Goal: Task Accomplishment & Management: Manage account settings

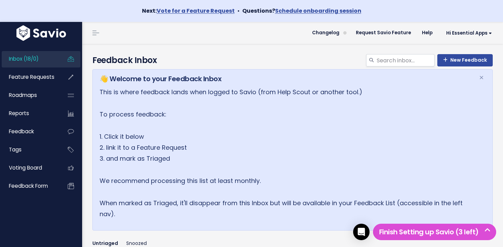
click at [36, 60] on span "Inbox (18/0)" at bounding box center [24, 58] width 30 height 7
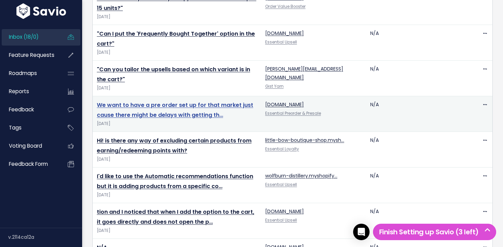
scroll to position [627, 0]
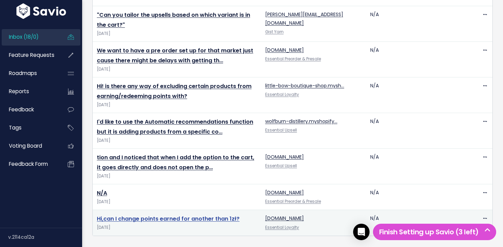
click at [156, 217] on link "Hi,can I change points earned for another than 1zł?" at bounding box center [168, 218] width 143 height 8
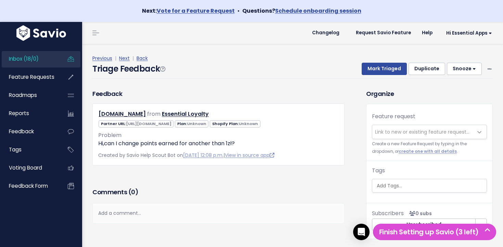
scroll to position [23, 0]
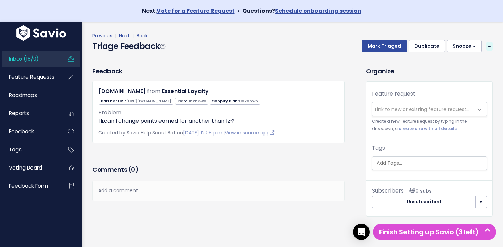
click at [490, 45] on icon at bounding box center [489, 46] width 4 height 4
click at [459, 78] on link "Delete" at bounding box center [461, 78] width 49 height 13
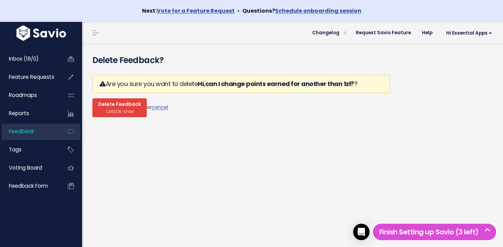
click at [109, 110] on span "CMD/⌘-Enter" at bounding box center [120, 111] width 28 height 5
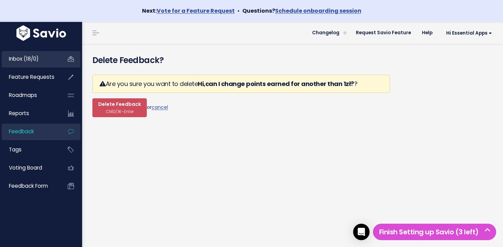
click at [35, 53] on link "Inbox (18/0)" at bounding box center [29, 59] width 55 height 16
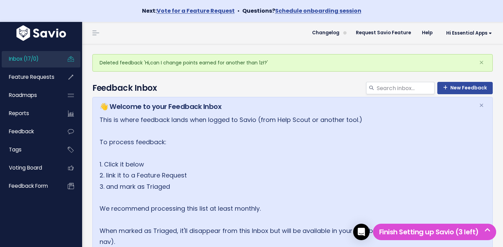
click at [47, 60] on link "Inbox (17/0)" at bounding box center [29, 59] width 55 height 16
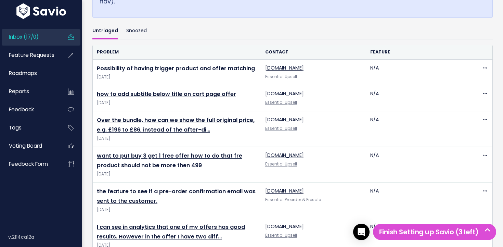
scroll to position [473, 0]
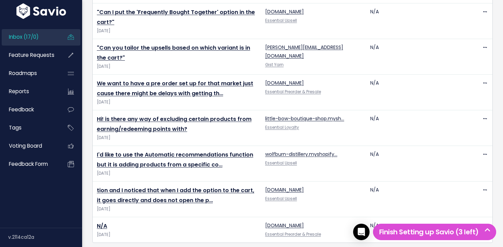
scroll to position [602, 0]
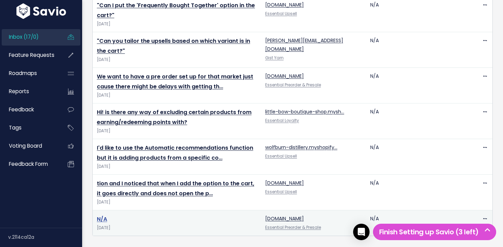
click at [101, 216] on link "N/A" at bounding box center [102, 219] width 10 height 8
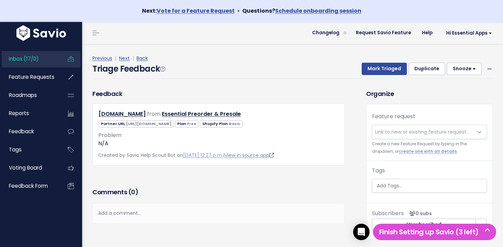
click at [250, 158] on link "View in source app" at bounding box center [249, 154] width 50 height 7
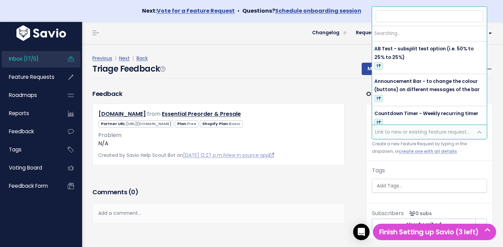
click at [402, 129] on span "Link to new or existing feature request..." at bounding box center [422, 131] width 94 height 7
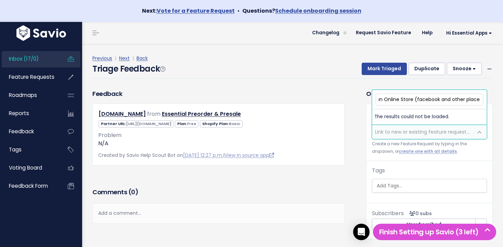
scroll to position [0, 163]
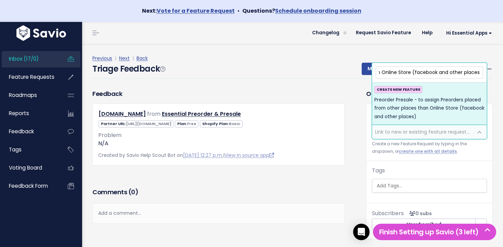
type input "Preorder Presale - to assign Preorders placed from other places than Online Sto…"
click at [425, 111] on span "Preorder Presale - to assign Preorders placed from other places than Online Sto…" at bounding box center [429, 108] width 110 height 25
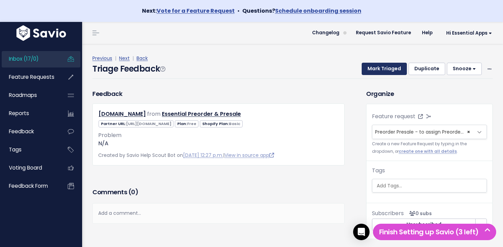
click at [384, 66] on button "Mark Triaged" at bounding box center [383, 69] width 45 height 12
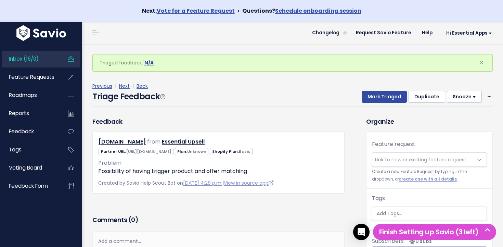
click at [18, 55] on span "Inbox (16/0)" at bounding box center [24, 58] width 30 height 7
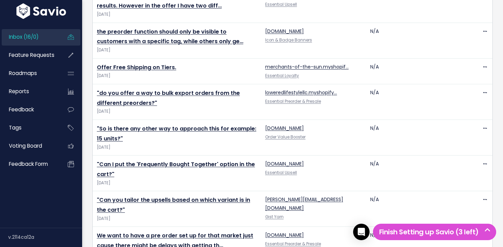
scroll to position [576, 0]
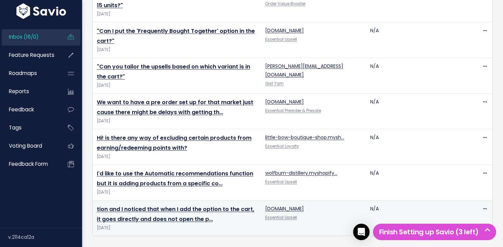
click at [191, 212] on link "tion and I noticed that when I add the option to the cart, it goes directly and…" at bounding box center [175, 214] width 157 height 18
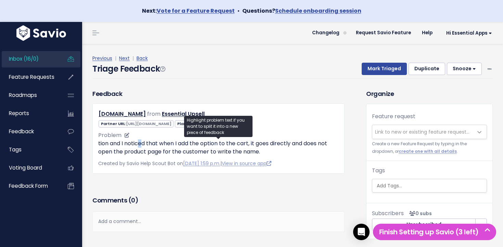
drag, startPoint x: 140, startPoint y: 146, endPoint x: 133, endPoint y: 145, distance: 6.7
click at [141, 145] on p "tion and I noticed that when I add the option to the cart, it goes directly and…" at bounding box center [218, 147] width 240 height 16
click at [133, 145] on p "tion and I noticed that when I add the option to the cart, it goes directly and…" at bounding box center [218, 147] width 240 height 16
click at [413, 129] on span "Link to new or existing feature request..." at bounding box center [422, 131] width 94 height 7
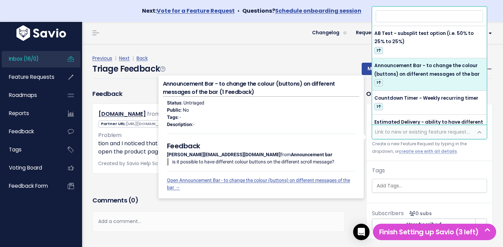
click at [145, 62] on div "Previous | Next | Back" at bounding box center [292, 58] width 400 height 9
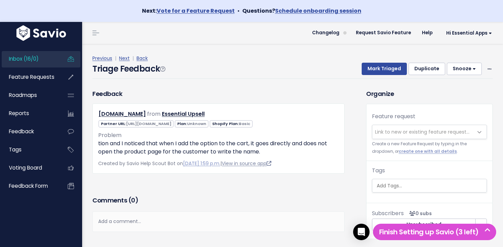
click at [251, 164] on link "View in source app" at bounding box center [247, 163] width 50 height 7
click at [425, 131] on span "Link to new or existing feature request..." at bounding box center [422, 131] width 94 height 7
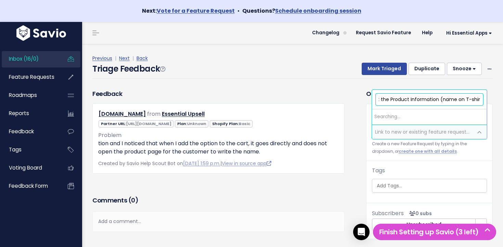
scroll to position [0, 63]
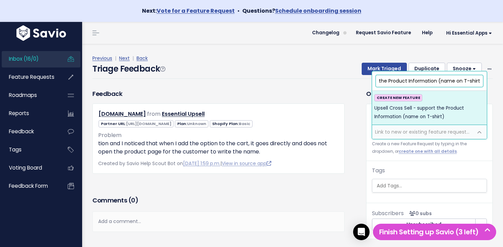
click at [440, 80] on input "Upsell Cross Sell - support the Product Information (name on T-shirt)" at bounding box center [428, 81] width 107 height 12
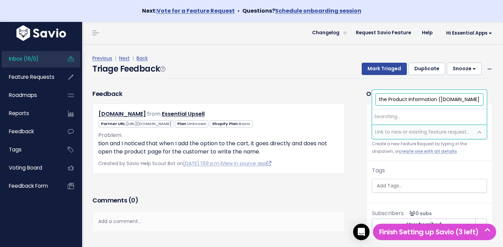
type input "Upsell Cross Sell - support the Product Information (i.e. name on T-shirt)"
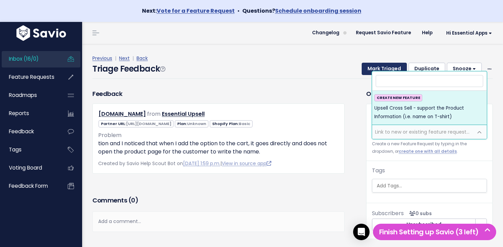
click at [395, 64] on button "Mark Triaged" at bounding box center [383, 69] width 45 height 12
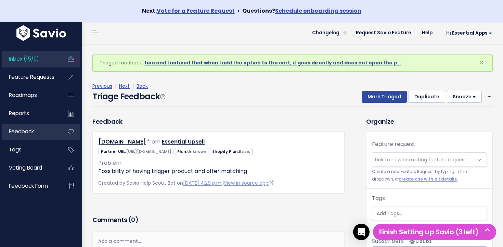
click at [27, 131] on span "Feedback" at bounding box center [21, 131] width 25 height 7
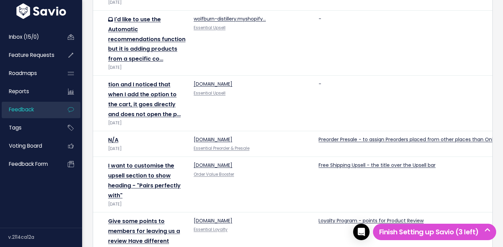
scroll to position [885, 0]
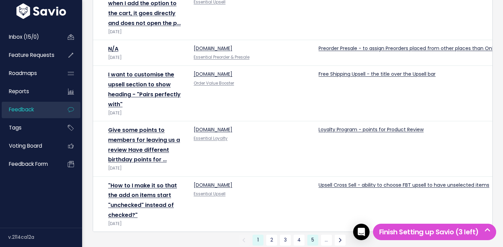
click at [313, 234] on link "5" at bounding box center [312, 239] width 11 height 11
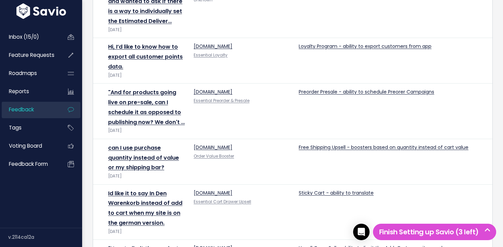
scroll to position [924, 0]
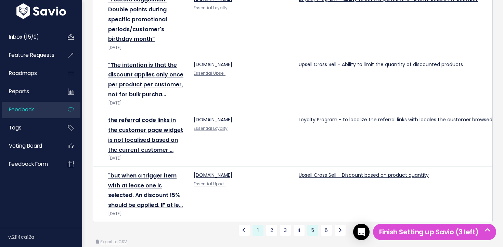
click at [258, 224] on link "1" at bounding box center [257, 229] width 11 height 11
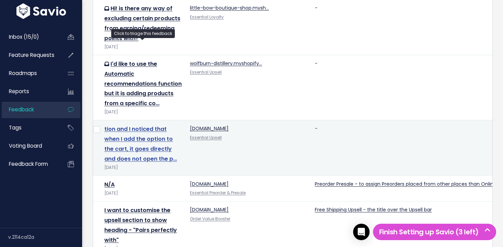
scroll to position [770, 0]
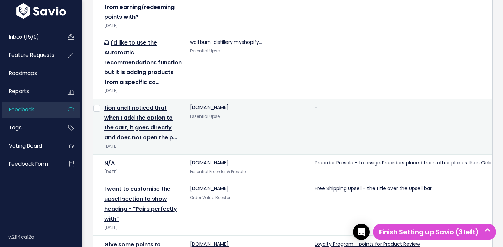
click at [144, 99] on td "tion and I noticed that when I add the option to the cart, it goes directly and…" at bounding box center [142, 126] width 85 height 55
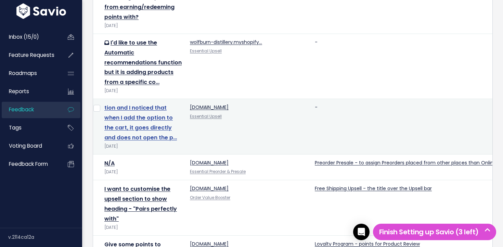
click at [140, 104] on link "tion and I noticed that when I add the option to the cart, it goes directly and…" at bounding box center [140, 122] width 72 height 37
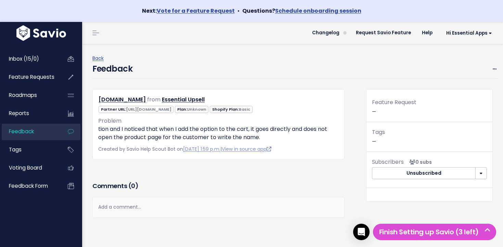
click at [393, 114] on div "Feature Request —" at bounding box center [429, 109] width 126 height 24
click at [491, 70] on span at bounding box center [494, 69] width 6 height 9
click at [465, 85] on link "Edit" at bounding box center [466, 87] width 49 height 13
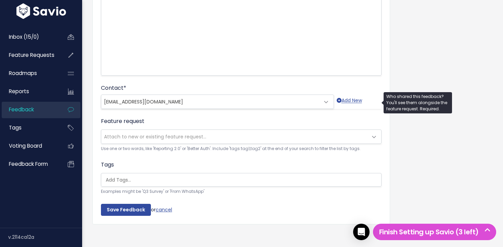
scroll to position [151, 0]
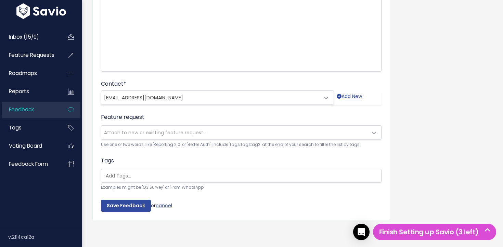
click at [152, 135] on span "Attach to new or existing feature request..." at bounding box center [155, 132] width 102 height 7
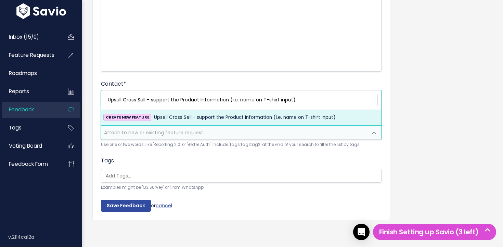
type input "Upsell Cross Sell - support the Product Information (i.e. name on T-shirt input)"
click at [166, 119] on span "Upsell Cross Sell - support the Product Information (i.e. name on T-shirt input)" at bounding box center [245, 117] width 182 height 8
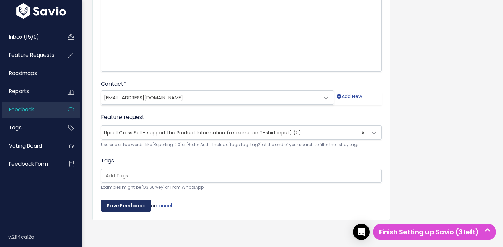
click at [135, 200] on input "Save Feedback" at bounding box center [126, 205] width 50 height 12
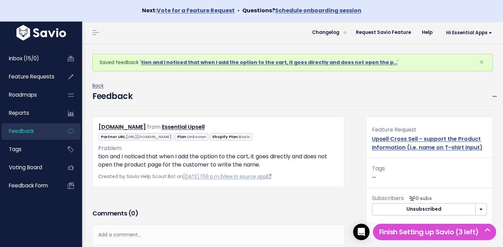
scroll to position [64, 0]
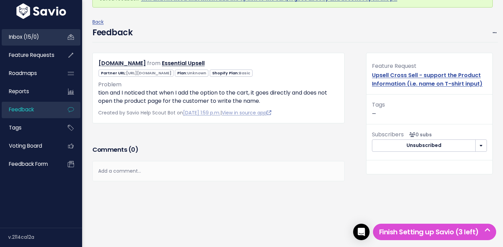
click at [47, 35] on link "Inbox (15/0)" at bounding box center [29, 37] width 55 height 16
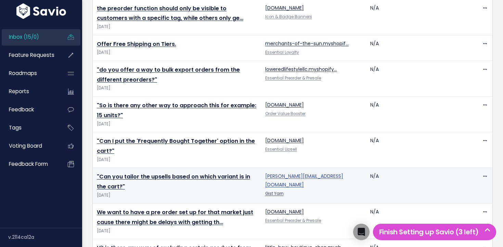
scroll to position [540, 0]
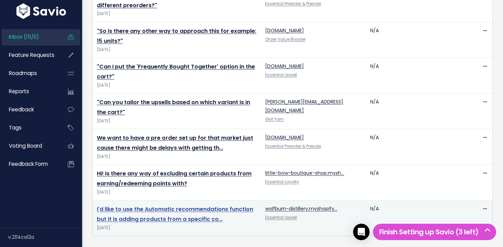
click at [204, 205] on link "I'd like to use the Automatic recommendations function but it is adding product…" at bounding box center [175, 214] width 156 height 18
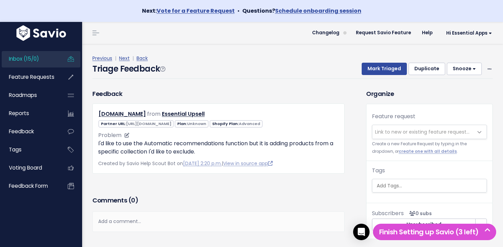
click at [175, 136] on div "Problem I'd like to use the Automatic recommendations function but it is adding…" at bounding box center [218, 143] width 240 height 25
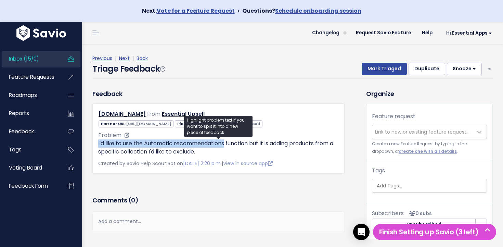
drag, startPoint x: 176, startPoint y: 137, endPoint x: 190, endPoint y: 146, distance: 16.0
click at [189, 145] on div "Problem I'd like to use the Automatic recommendations function but it is adding…" at bounding box center [218, 143] width 240 height 25
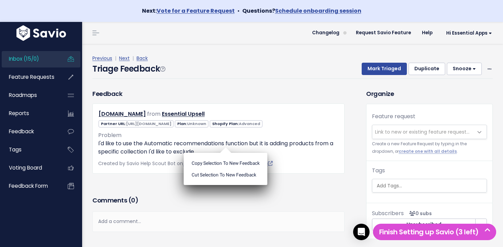
click at [191, 149] on div "Copy selection to new Feedback Cut selection to new Feedback" at bounding box center [226, 166] width 84 height 38
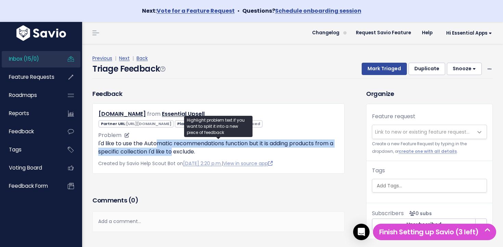
drag, startPoint x: 157, startPoint y: 147, endPoint x: 176, endPoint y: 152, distance: 20.1
click at [176, 151] on p "I'd like to use the Automatic recommendations function but it is adding product…" at bounding box center [218, 147] width 240 height 16
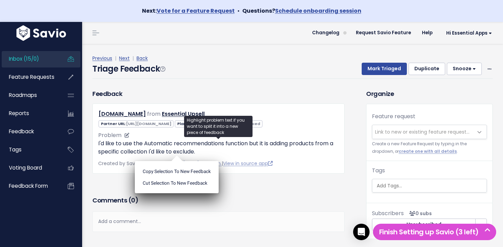
drag, startPoint x: 176, startPoint y: 152, endPoint x: 180, endPoint y: 153, distance: 3.7
click at [177, 161] on ul "Copy selection to new Feedback Cut selection to new Feedback" at bounding box center [177, 177] width 84 height 32
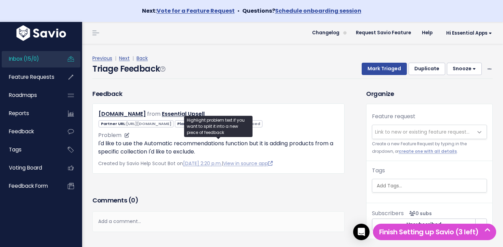
click at [191, 153] on p "I'd like to use the Automatic recommendations function but it is adding product…" at bounding box center [218, 147] width 240 height 16
drag, startPoint x: 166, startPoint y: 152, endPoint x: 146, endPoint y: 149, distance: 19.3
click at [147, 150] on p "I'd like to use the Automatic recommendations function but it is adding product…" at bounding box center [218, 147] width 240 height 16
drag, startPoint x: 146, startPoint y: 149, endPoint x: 150, endPoint y: 150, distance: 3.9
click at [147, 150] on p "I'd like to use the Automatic recommendations function but it is adding product…" at bounding box center [218, 147] width 240 height 16
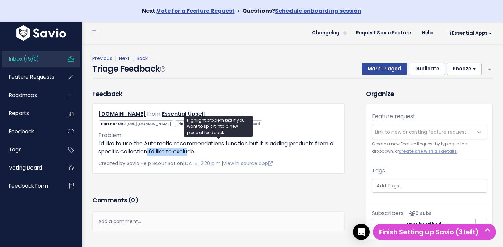
drag, startPoint x: 150, startPoint y: 150, endPoint x: 186, endPoint y: 154, distance: 36.0
click at [186, 154] on p "I'd like to use the Automatic recommendations function but it is adding product…" at bounding box center [218, 147] width 240 height 16
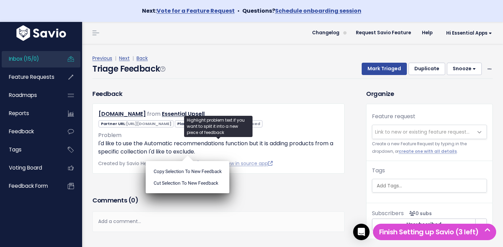
click at [186, 161] on ul "Copy selection to new Feedback Cut selection to new Feedback" at bounding box center [188, 177] width 84 height 32
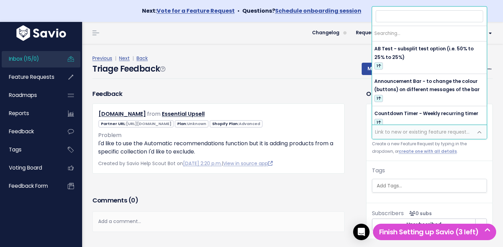
click at [430, 133] on span "Link to new or existing feature request..." at bounding box center [422, 131] width 94 height 7
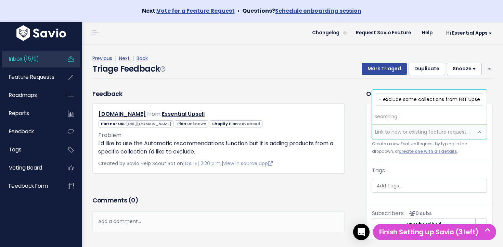
scroll to position [0, 43]
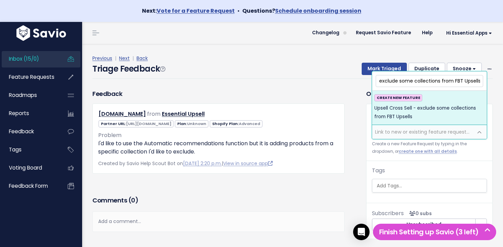
type input "Upsell Cross Sell - exclude some collections from FBT Upsells"
click at [427, 108] on span "Upsell Cross Sell - exclude some collections from FBT Upsells" at bounding box center [429, 112] width 110 height 17
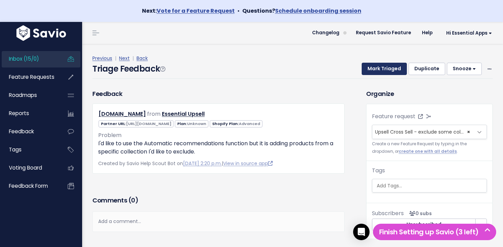
click at [382, 70] on button "Mark Triaged" at bounding box center [383, 69] width 45 height 12
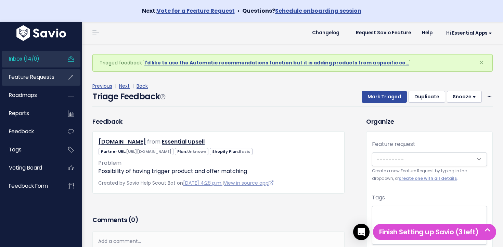
scroll to position [0, 0]
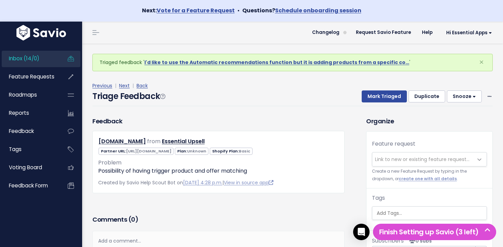
click at [49, 56] on link "Inbox (14/0)" at bounding box center [29, 59] width 55 height 16
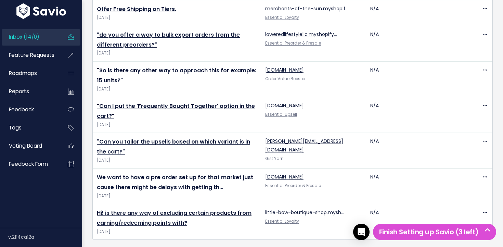
scroll to position [505, 0]
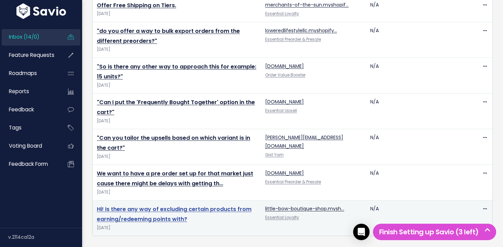
click at [149, 212] on link "Hi! is there any way of excluding certain products from earning/redeeming point…" at bounding box center [174, 214] width 155 height 18
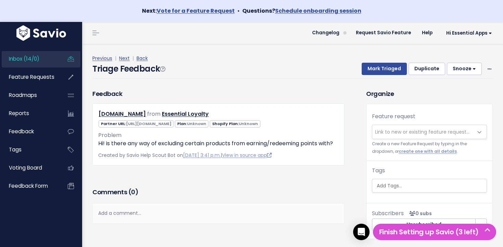
click at [397, 130] on span "Link to new or existing feature request..." at bounding box center [422, 131] width 94 height 7
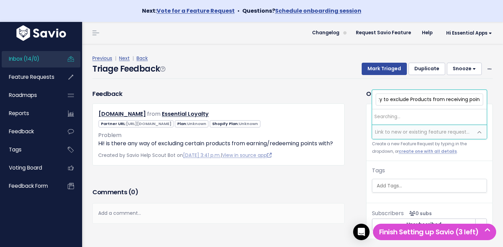
scroll to position [0, 57]
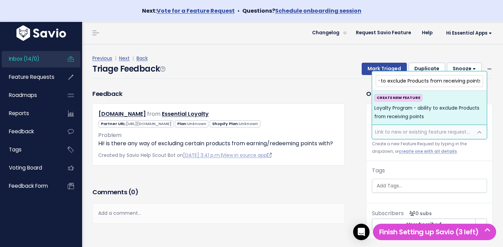
type input "Loyalty Program - ability to exclude Products from receiving points"
click at [413, 112] on span "Loyalty Program - ability to exclude Products from receiving points" at bounding box center [429, 112] width 110 height 17
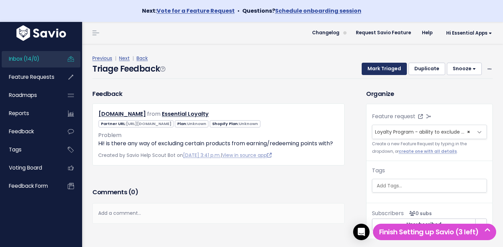
click at [387, 72] on button "Mark Triaged" at bounding box center [383, 69] width 45 height 12
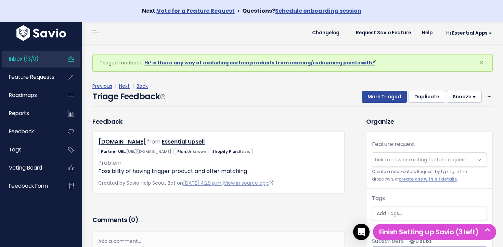
click at [46, 60] on link "Inbox (13/0)" at bounding box center [29, 59] width 55 height 16
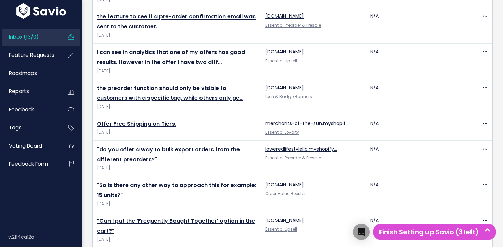
scroll to position [469, 0]
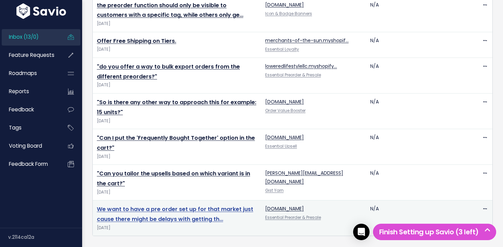
click at [176, 210] on link "We want to have a pre order set up for that market just cause there might be de…" at bounding box center [175, 214] width 156 height 18
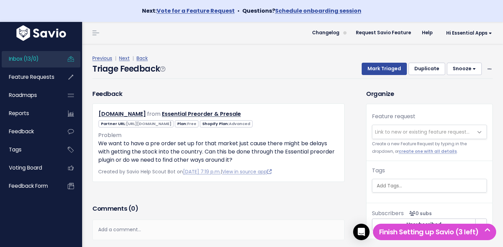
click at [407, 128] on span "Link to new or existing feature request..." at bounding box center [422, 131] width 94 height 7
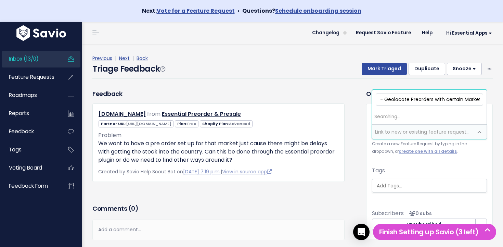
scroll to position [0, 41]
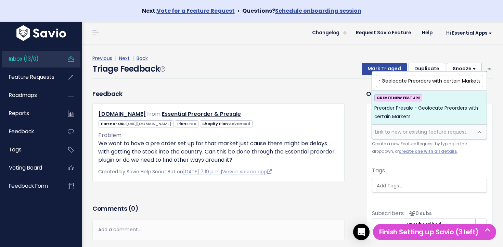
type input "Preorder Presale - Geolocate Preorders with certain Markets"
click at [405, 116] on span "Preorder Presale - Geolocate Preorders with certain Markets" at bounding box center [429, 112] width 110 height 17
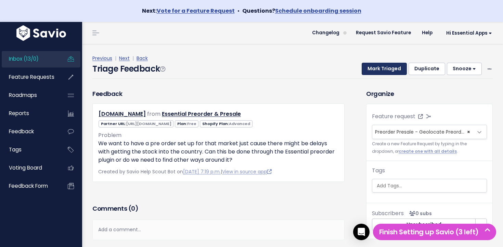
click at [391, 67] on button "Mark Triaged" at bounding box center [383, 69] width 45 height 12
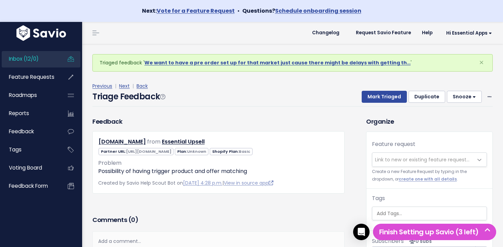
click at [55, 59] on link "Inbox (12/0)" at bounding box center [29, 59] width 55 height 16
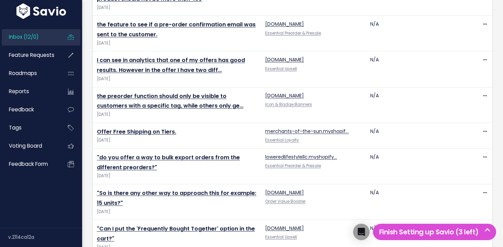
scroll to position [434, 0]
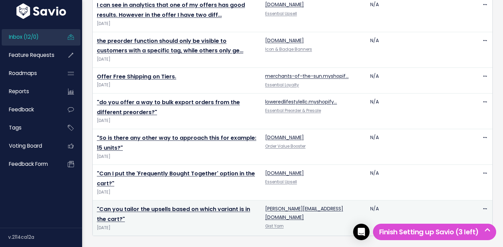
click at [179, 214] on td ""Can you tailor the upsells based on which variant is in the cart?" [DATE]" at bounding box center [177, 218] width 168 height 36
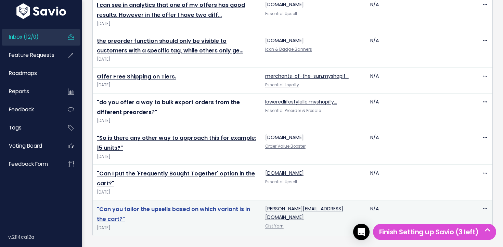
click at [178, 209] on link ""Can you tailor the upsells based on which variant is in the cart?"" at bounding box center [173, 214] width 153 height 18
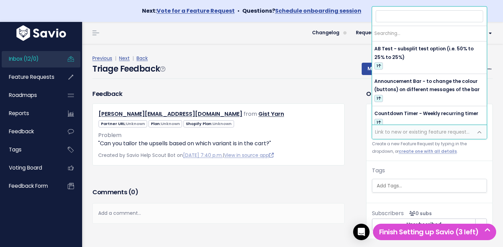
click at [388, 135] on span "Link to new or existing feature request..." at bounding box center [422, 132] width 101 height 14
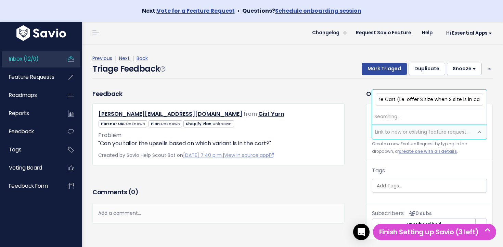
scroll to position [0, 189]
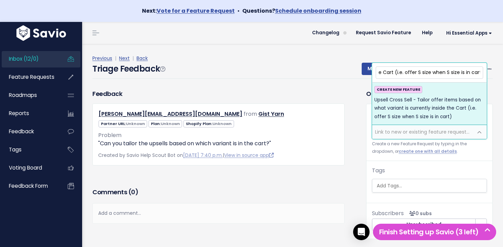
type input "Upsell Cross Sell - Tailor offer items based on what variant is currently insid…"
click at [405, 102] on span "Upsell Cross Sell - Tailor offer items based on what variant is currently insid…" at bounding box center [429, 108] width 110 height 25
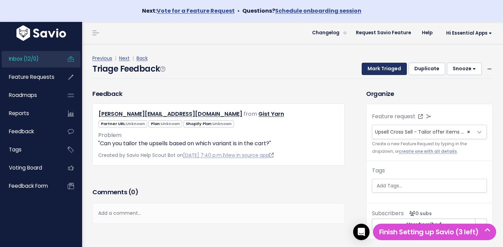
click at [385, 72] on button "Mark Triaged" at bounding box center [383, 69] width 45 height 12
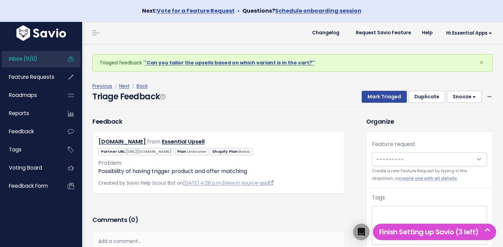
click at [48, 62] on link "Inbox (11/0)" at bounding box center [29, 59] width 55 height 16
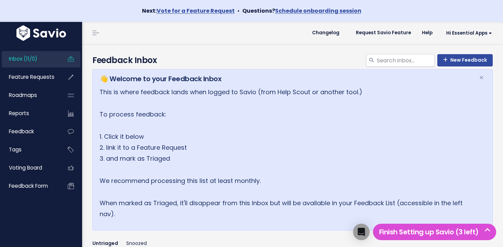
scroll to position [398, 0]
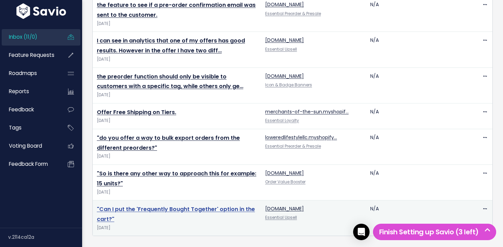
click at [162, 208] on link ""Can I put the 'Frequently Bought Together' option in the cart?"" at bounding box center [176, 214] width 158 height 18
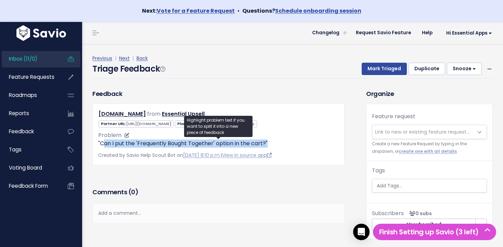
drag, startPoint x: 275, startPoint y: 141, endPoint x: 103, endPoint y: 144, distance: 172.0
click at [103, 144] on p ""Can I put the 'Frequently Bought Together' option in the cart?"" at bounding box center [218, 143] width 240 height 8
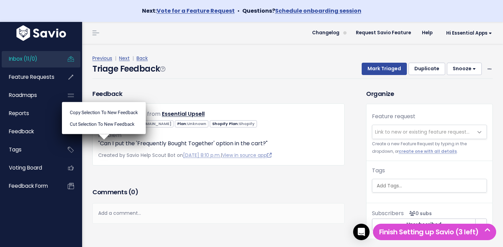
click at [102, 134] on ul "Copy selection to new Feedback Cut selection to new Feedback" at bounding box center [104, 118] width 84 height 32
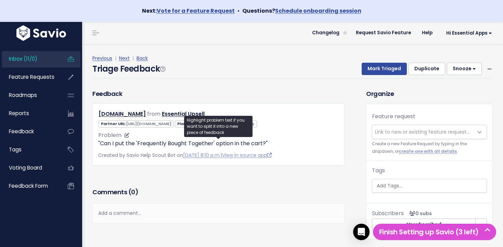
click at [100, 143] on p ""Can I put the 'Frequently Bought Together' option in the cart?"" at bounding box center [218, 143] width 240 height 8
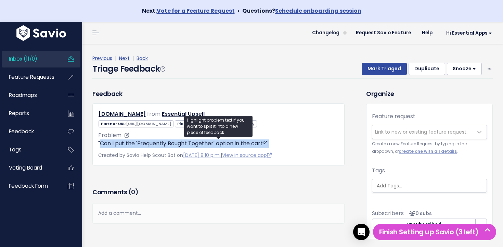
drag, startPoint x: 100, startPoint y: 143, endPoint x: 320, endPoint y: 146, distance: 220.2
click at [320, 146] on p ""Can I put the 'Frequently Bought Together' option in the cart?"" at bounding box center [218, 143] width 240 height 8
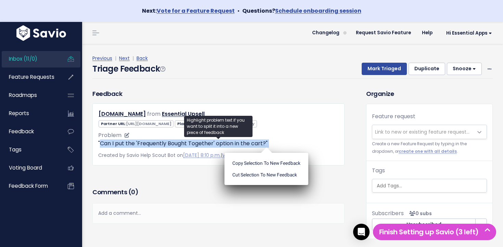
click at [320, 146] on p ""Can I put the 'Frequently Bought Together' option in the cart?"" at bounding box center [218, 143] width 240 height 8
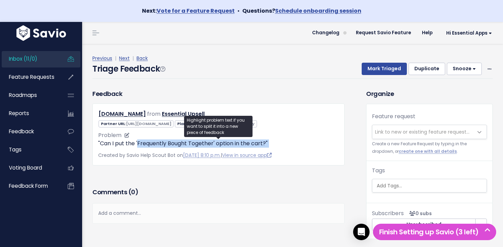
drag, startPoint x: 317, startPoint y: 146, endPoint x: 143, endPoint y: 146, distance: 174.1
click at [143, 146] on p ""Can I put the 'Frequently Bought Together' option in the cart?"" at bounding box center [218, 143] width 240 height 8
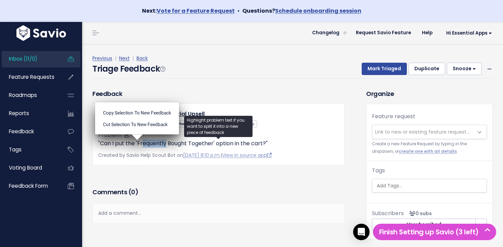
click at [143, 146] on p ""Can I put the 'Frequently Bought Together' option in the cart?"" at bounding box center [218, 143] width 240 height 8
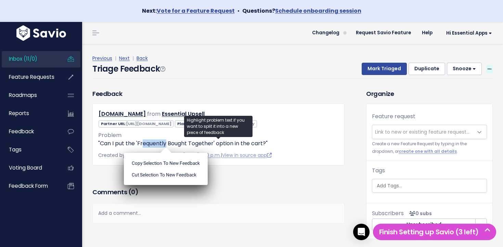
click at [488, 68] on icon at bounding box center [489, 69] width 4 height 4
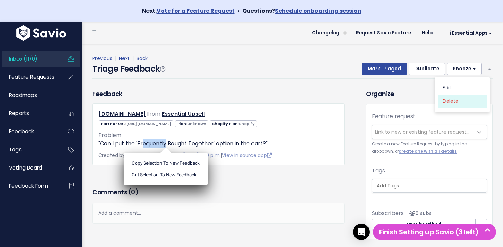
click at [465, 96] on link "Delete" at bounding box center [461, 100] width 49 height 13
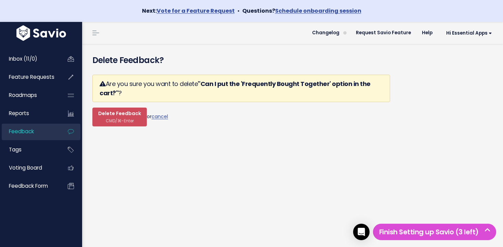
scroll to position [2, 0]
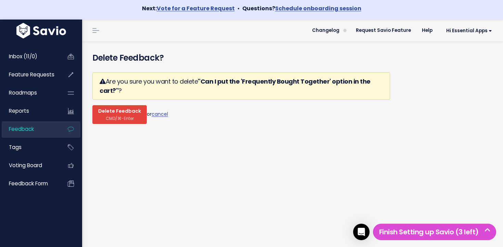
click at [124, 108] on span "Delete Feedback" at bounding box center [119, 111] width 43 height 6
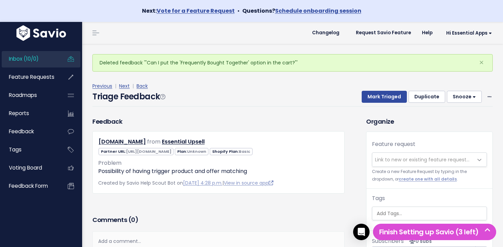
click at [38, 63] on link "Inbox (10/0)" at bounding box center [29, 59] width 55 height 16
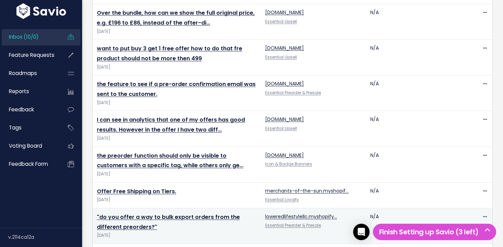
scroll to position [362, 0]
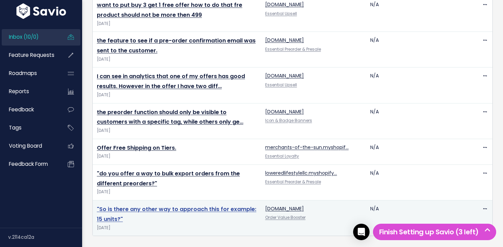
click at [182, 207] on link ""So is there any other way to approach this for example: 15 units?"" at bounding box center [176, 214] width 159 height 18
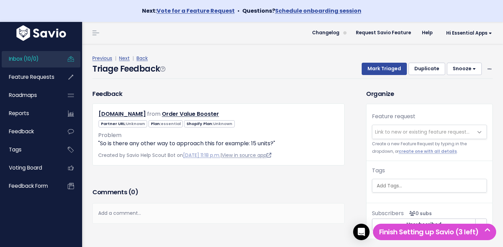
click at [252, 156] on link "View in source app" at bounding box center [247, 154] width 50 height 7
click at [426, 129] on span "Link to new or existing feature request..." at bounding box center [422, 131] width 94 height 7
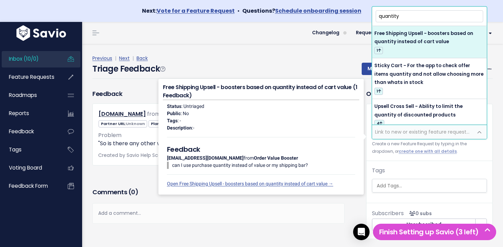
type input "quantity"
select select "64426"
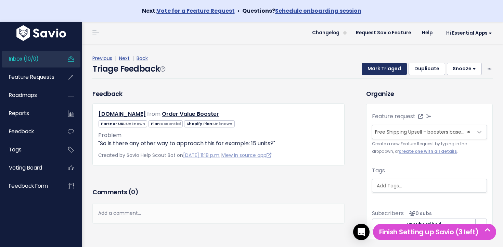
click at [392, 70] on button "Mark Triaged" at bounding box center [383, 69] width 45 height 12
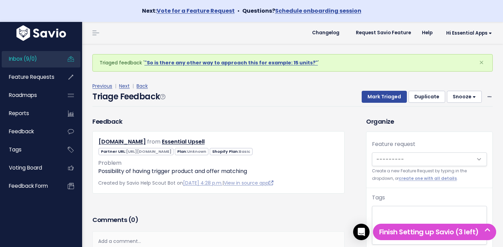
click at [38, 60] on link "Inbox (9/0)" at bounding box center [29, 59] width 55 height 16
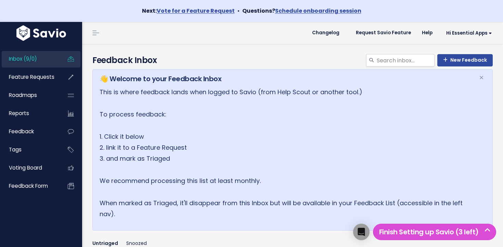
scroll to position [327, 0]
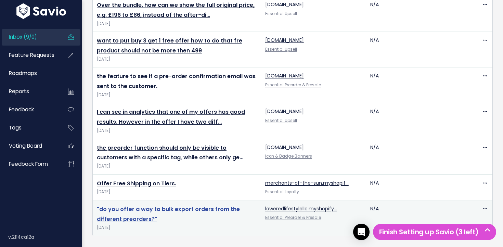
click at [194, 209] on link ""do you offer a way to bulk export orders from the different preorders?"" at bounding box center [168, 214] width 143 height 18
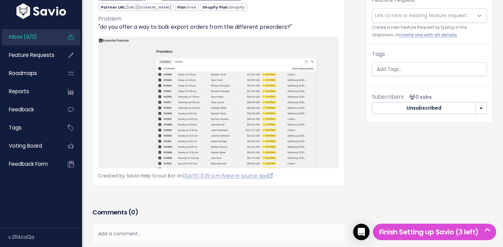
scroll to position [75, 0]
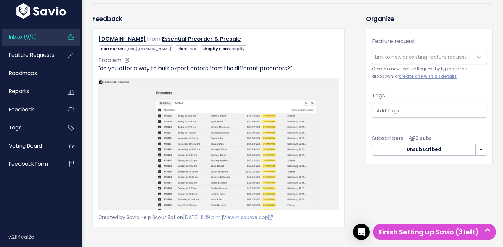
click at [259, 68] on p ""do you offer a way to bulk export orders from the different preorders?"" at bounding box center [218, 68] width 240 height 8
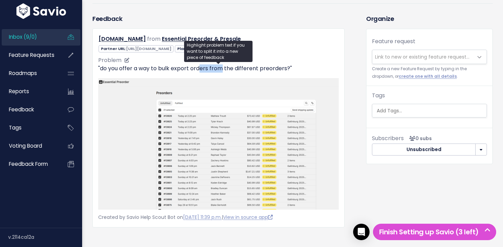
click at [199, 65] on p ""do you offer a way to bulk export orders from the different preorders?"" at bounding box center [218, 68] width 240 height 8
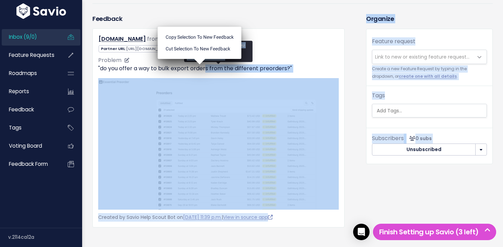
drag, startPoint x: 202, startPoint y: 66, endPoint x: 208, endPoint y: 67, distance: 5.9
click at [207, 67] on body "Next: Vote for a Feature Request • Questions? Schedule onboarding session Inbox…" at bounding box center [251, 127] width 503 height 405
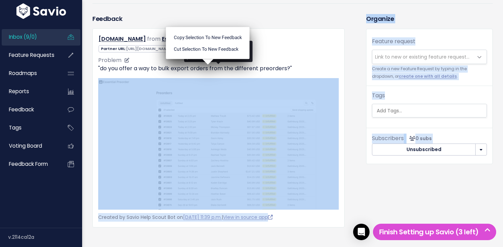
drag, startPoint x: 210, startPoint y: 67, endPoint x: 272, endPoint y: 75, distance: 63.0
click at [266, 75] on body "Next: Vote for a Feature Request • Questions? Schedule onboarding session Inbox…" at bounding box center [251, 127] width 503 height 405
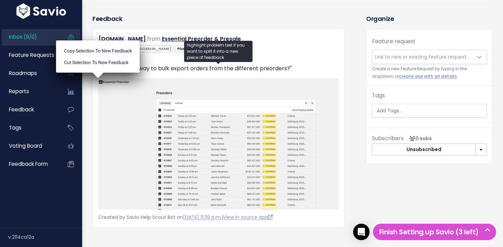
click at [274, 71] on p ""do you offer a way to bulk export orders from the different preorders?"" at bounding box center [218, 68] width 240 height 8
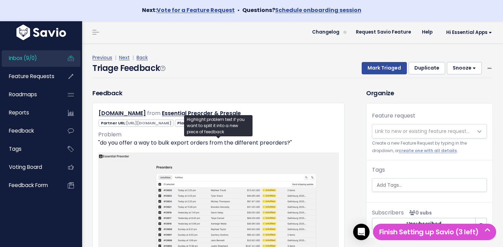
scroll to position [0, 0]
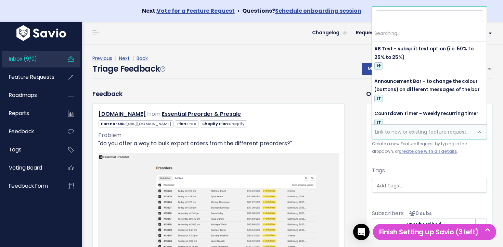
click at [385, 134] on span "Link to new or existing feature request..." at bounding box center [422, 131] width 94 height 7
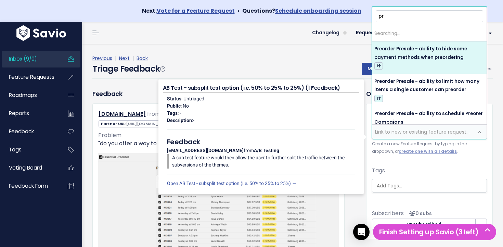
type input "p"
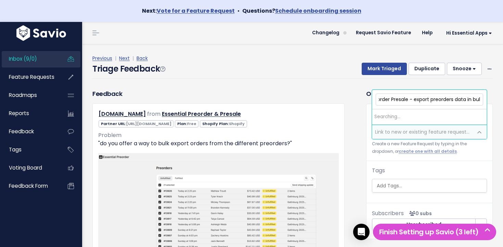
type input "Preorder Presale - export preorders data in bulk"
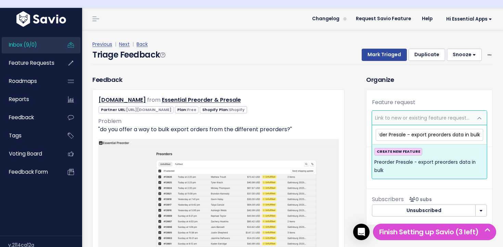
scroll to position [11, 0]
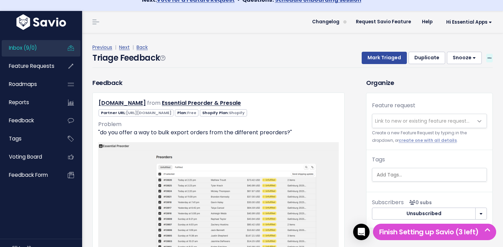
click at [488, 58] on icon at bounding box center [489, 58] width 4 height 4
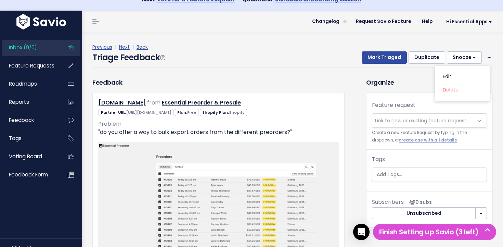
scroll to position [158, 0]
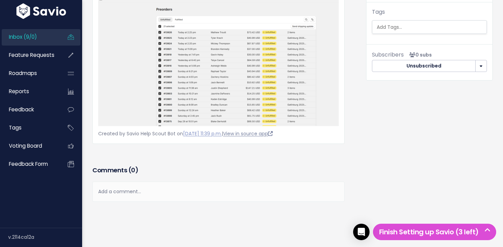
click at [264, 133] on link "View in source app" at bounding box center [248, 133] width 50 height 7
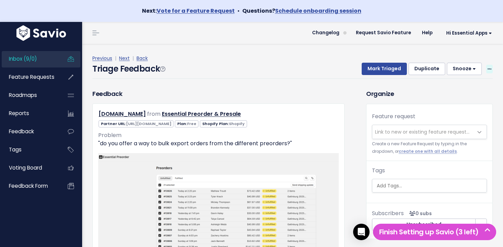
click at [488, 69] on icon at bounding box center [489, 69] width 4 height 4
click at [444, 102] on link "Delete" at bounding box center [461, 100] width 49 height 13
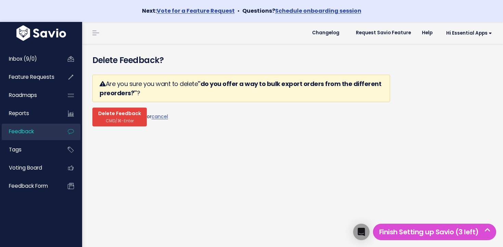
click at [109, 119] on span "CMD/⌘-Enter" at bounding box center [120, 120] width 28 height 5
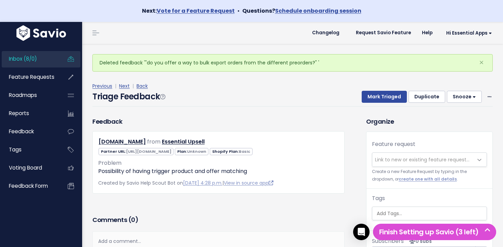
click at [54, 59] on link "Inbox (8/0)" at bounding box center [29, 59] width 55 height 16
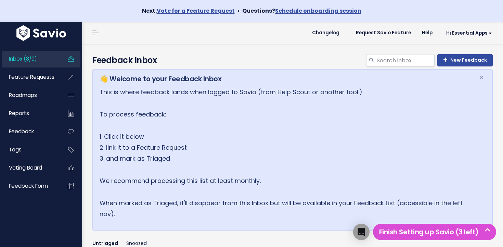
scroll to position [291, 0]
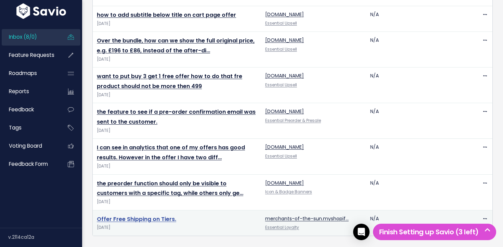
click at [149, 217] on link "Offer Free Shipping on Tiers." at bounding box center [136, 219] width 79 height 8
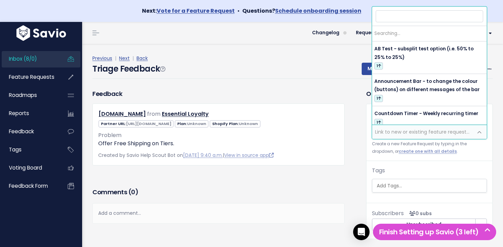
click at [406, 132] on span "Link to new or existing feature request..." at bounding box center [422, 131] width 94 height 7
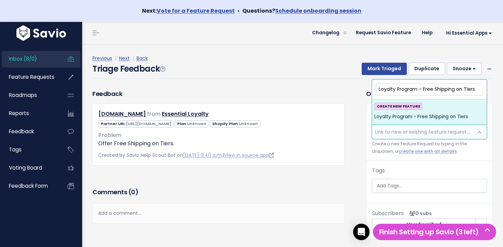
drag, startPoint x: 466, startPoint y: 89, endPoint x: 468, endPoint y: 92, distance: 4.3
click at [467, 89] on input "Loyalty Program - Free Shipping on Tiers" at bounding box center [428, 89] width 107 height 12
click at [470, 88] on input "Loyalty Program - Free Shipping for some Tiers" at bounding box center [428, 89] width 107 height 12
type input "Loyalty Program - Free Shipping for some Tiers"
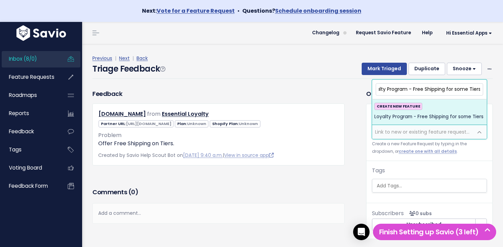
scroll to position [0, 0]
click at [452, 103] on div "CREATE NEW FEATURE Loyalty Program - Free Shipping for some Tiers" at bounding box center [429, 112] width 110 height 18
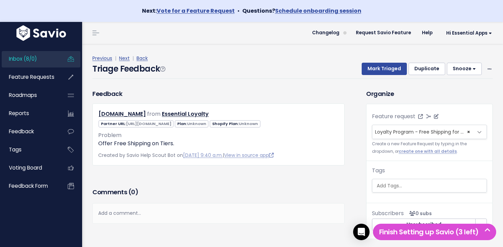
click at [470, 131] on span "Loyalty Program - Free Shipping for some Tiers (0)" at bounding box center [435, 131] width 121 height 7
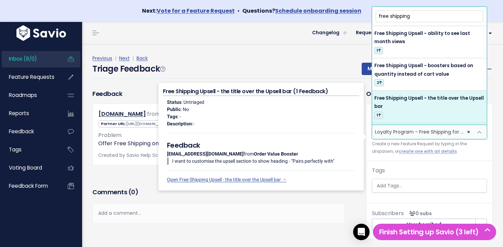
scroll to position [46, 0]
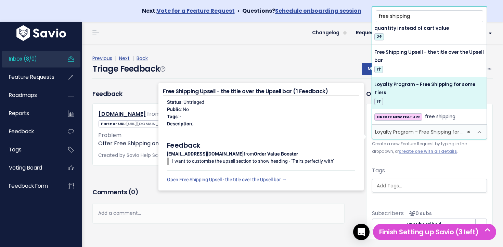
type input "free shipping"
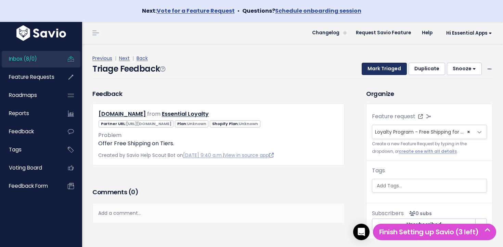
click at [380, 71] on button "Mark Triaged" at bounding box center [383, 69] width 45 height 12
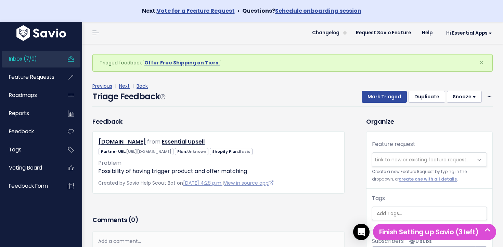
click at [56, 61] on link "Inbox (7/0)" at bounding box center [29, 59] width 55 height 16
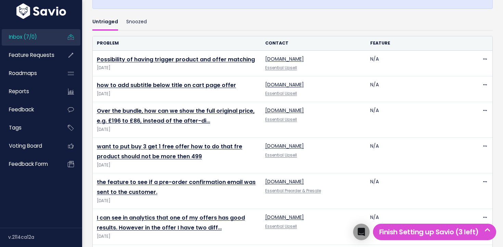
scroll to position [265, 0]
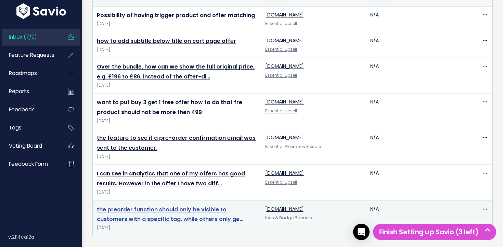
click at [136, 204] on td "the preorder function should only be visible to customers with a specific tag, …" at bounding box center [177, 218] width 168 height 36
click at [137, 208] on link "the preorder function should only be visible to customers with a specific tag, …" at bounding box center [170, 214] width 146 height 18
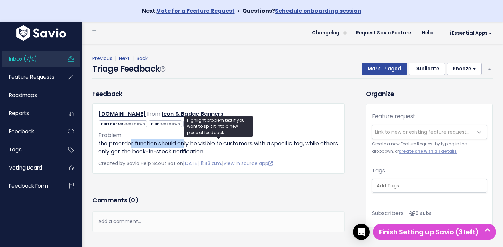
drag, startPoint x: 153, startPoint y: 142, endPoint x: 186, endPoint y: 144, distance: 32.9
click at [185, 144] on p "the preorder function should only be visible to customers with a specific tag, …" at bounding box center [218, 147] width 240 height 16
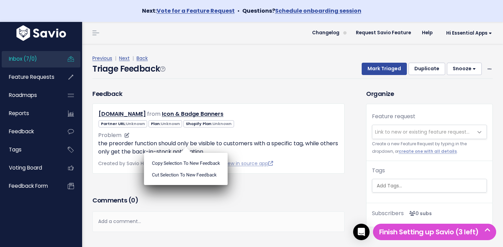
click at [185, 153] on ul "Copy selection to new Feedback Cut selection to new Feedback" at bounding box center [186, 169] width 84 height 32
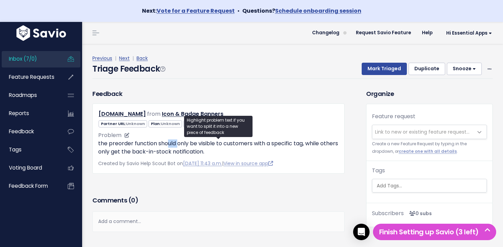
drag, startPoint x: 166, startPoint y: 143, endPoint x: 179, endPoint y: 146, distance: 13.4
click at [179, 146] on p "the preorder function should only be visible to customers with a specific tag, …" at bounding box center [218, 147] width 240 height 16
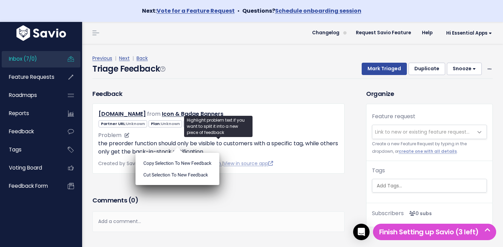
drag, startPoint x: 179, startPoint y: 146, endPoint x: 171, endPoint y: 146, distance: 8.2
click at [179, 153] on ul "Copy selection to new Feedback Cut selection to new Feedback" at bounding box center [177, 169] width 84 height 32
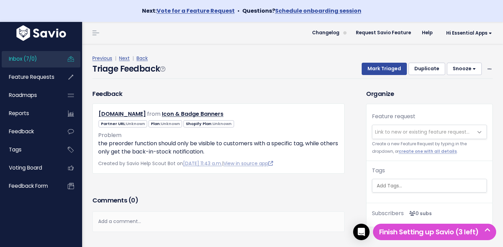
click at [425, 128] on span "Link to new or existing feature request..." at bounding box center [422, 131] width 94 height 7
drag, startPoint x: 254, startPoint y: 237, endPoint x: 254, endPoint y: 202, distance: 34.9
click at [252, 230] on div "Comments ( 0 ) Add a comment... | | | | Add a comment... xxxxxxxxxx These are n…" at bounding box center [218, 223] width 262 height 58
click at [254, 162] on link "View in source app" at bounding box center [248, 163] width 50 height 7
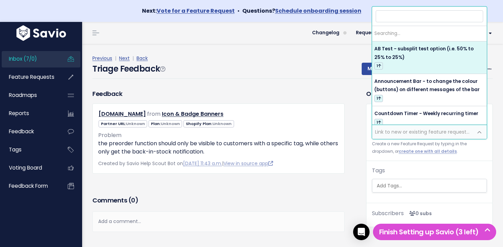
click at [411, 130] on span "Link to new or existing feature request..." at bounding box center [422, 131] width 94 height 7
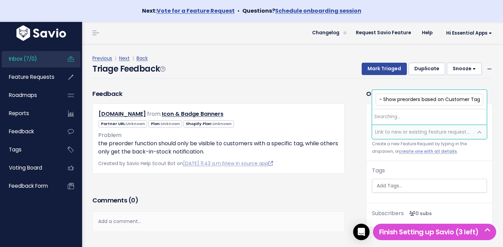
scroll to position [0, 42]
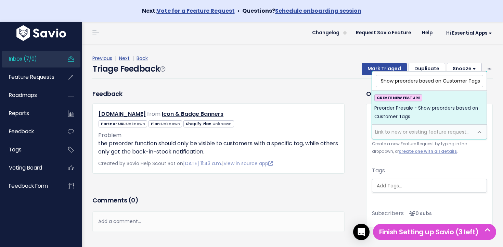
type input "Preorder Presale - Show preorders based on Customer Tags"
click at [419, 109] on span "Preorder Presale - Show preorders based on Customer Tags" at bounding box center [429, 112] width 110 height 17
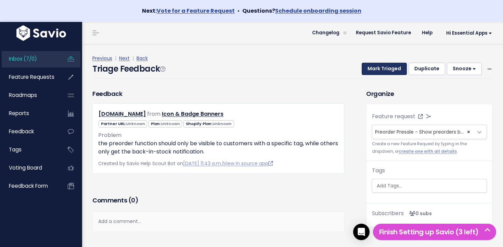
click at [391, 71] on button "Mark Triaged" at bounding box center [383, 69] width 45 height 12
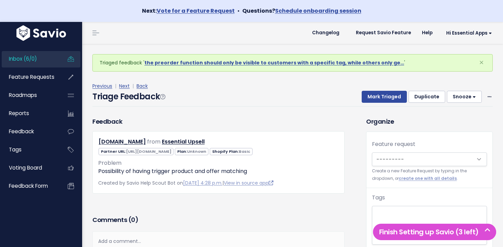
drag, startPoint x: 35, startPoint y: 57, endPoint x: 74, endPoint y: 67, distance: 40.2
click at [35, 57] on span "Inbox (6/0)" at bounding box center [23, 58] width 28 height 7
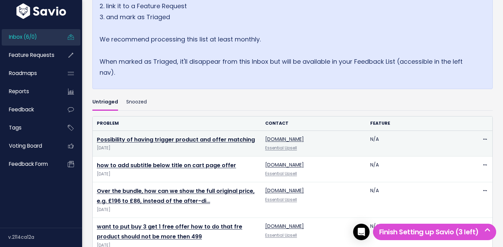
scroll to position [230, 0]
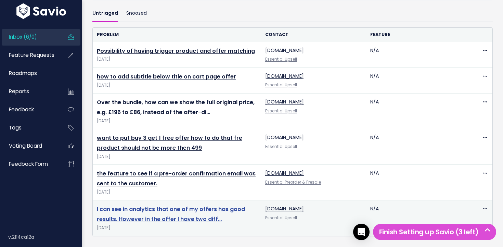
click at [207, 207] on link "I can see in analytics that one of my offers has good results. However in the o…" at bounding box center [171, 214] width 148 height 18
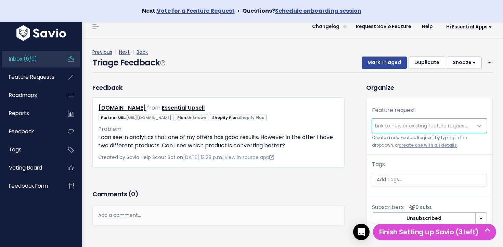
scroll to position [5, 0]
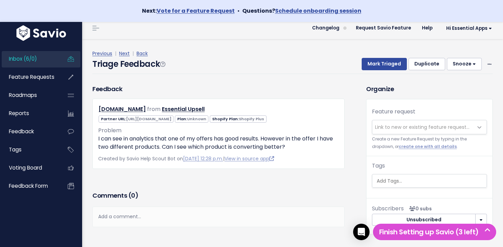
click at [391, 128] on span "Link to new or existing feature request..." at bounding box center [422, 126] width 94 height 7
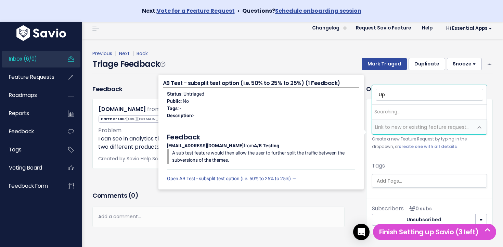
type input "U"
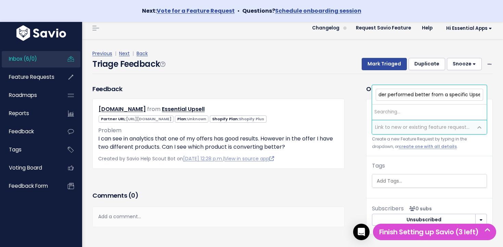
scroll to position [0, 161]
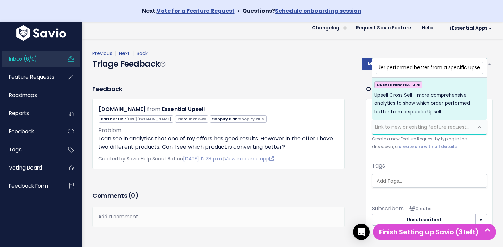
type input "Upsell Cross Sell - more comprehensive analytics to show which order performed …"
click at [411, 111] on span "Upsell Cross Sell - more comprehensive analytics to show which order performed …" at bounding box center [429, 103] width 110 height 25
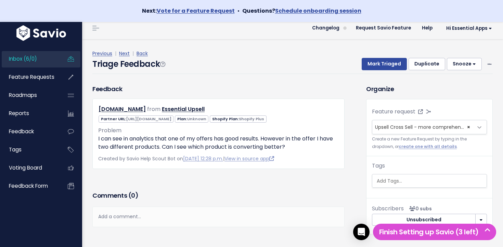
click at [385, 71] on div "Triage Feedback Mark Triaged Duplicate Snooze 1 day 3 days 7 days 14 days Edit …" at bounding box center [292, 66] width 400 height 16
click at [385, 67] on button "Mark Triaged" at bounding box center [383, 64] width 45 height 12
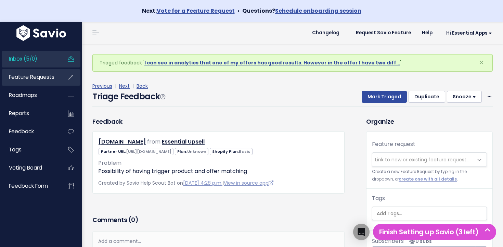
click at [35, 69] on link "Feature Requests" at bounding box center [29, 77] width 55 height 16
click at [37, 59] on span "Inbox (5/0)" at bounding box center [23, 58] width 28 height 7
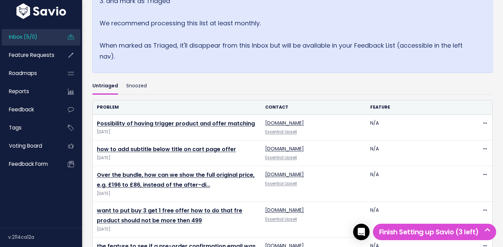
scroll to position [249, 0]
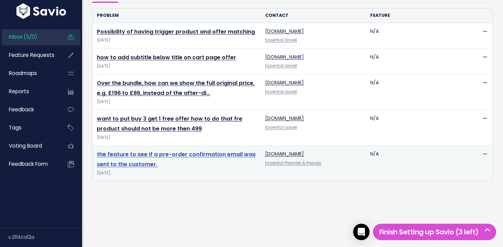
click at [156, 155] on link "the feature to see if a pre-order confirmation email was sent to the customer." at bounding box center [176, 159] width 159 height 18
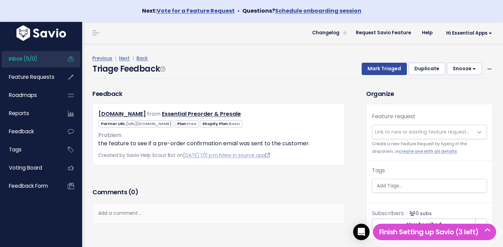
scroll to position [0, 0]
click at [488, 67] on icon at bounding box center [489, 69] width 4 height 4
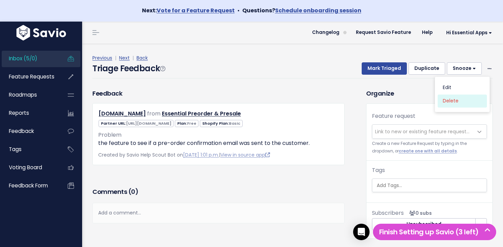
click at [444, 100] on link "Delete" at bounding box center [461, 100] width 49 height 13
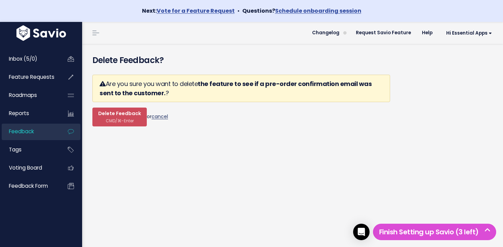
click at [157, 117] on link "cancel" at bounding box center [159, 116] width 16 height 7
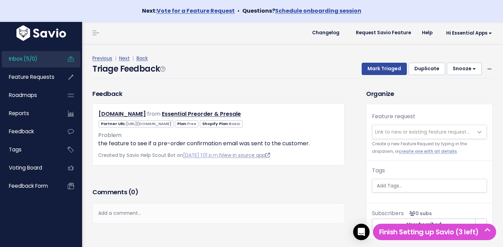
click at [255, 155] on link "View in source app" at bounding box center [245, 154] width 50 height 7
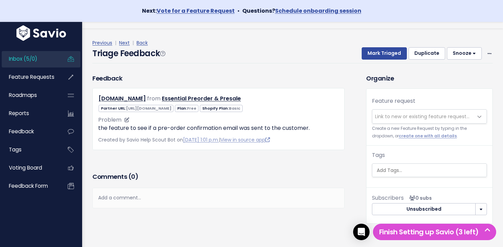
scroll to position [23, 0]
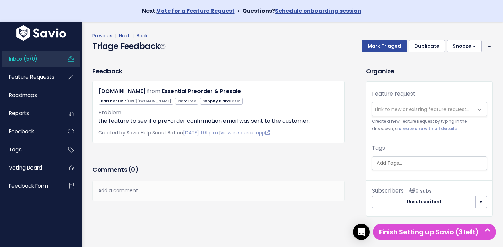
drag, startPoint x: 486, startPoint y: 44, endPoint x: 476, endPoint y: 52, distance: 12.4
click at [486, 44] on span at bounding box center [489, 46] width 6 height 9
click at [456, 74] on link "Delete" at bounding box center [461, 78] width 49 height 13
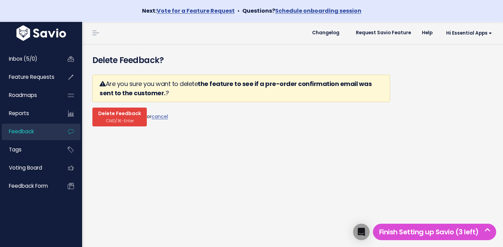
click at [131, 122] on span "CMD/⌘-Enter" at bounding box center [120, 120] width 28 height 5
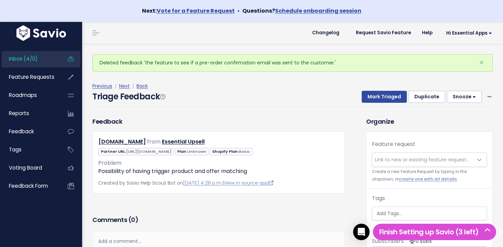
click at [66, 62] on icon at bounding box center [71, 59] width 12 height 16
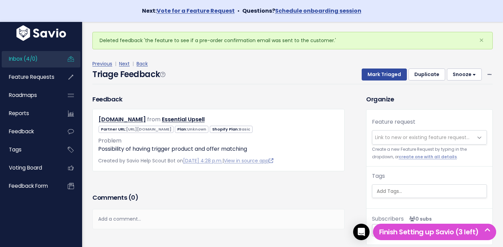
scroll to position [18, 0]
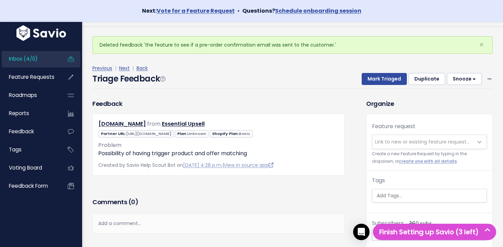
click at [56, 61] on link "Inbox (4/0)" at bounding box center [29, 59] width 55 height 16
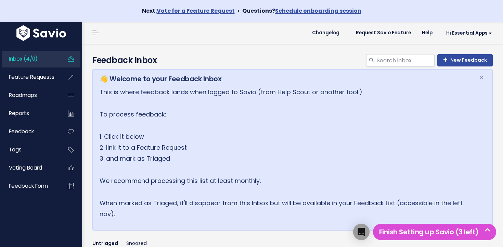
scroll to position [213, 0]
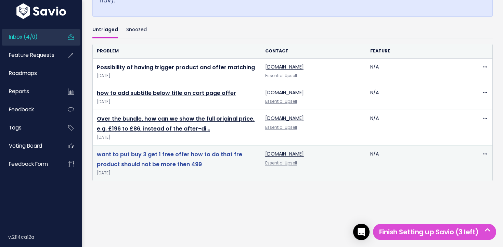
click at [179, 156] on link "want to put buy 3 get 1 free offer how to do that fre product should not be mor…" at bounding box center [169, 159] width 145 height 18
click at [179, 158] on link "want to put buy 3 get 1 free offer how to do that fre product should not be mor…" at bounding box center [169, 159] width 145 height 18
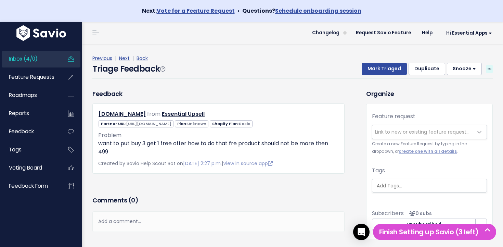
click at [492, 68] on span at bounding box center [489, 69] width 6 height 9
click at [464, 100] on link "Delete" at bounding box center [461, 100] width 49 height 13
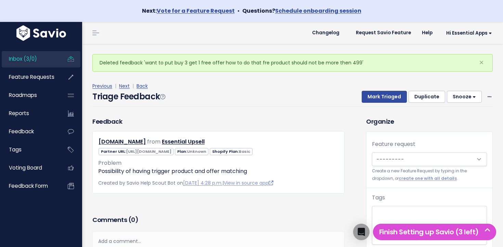
click at [48, 62] on link "Inbox (3/0)" at bounding box center [29, 59] width 55 height 16
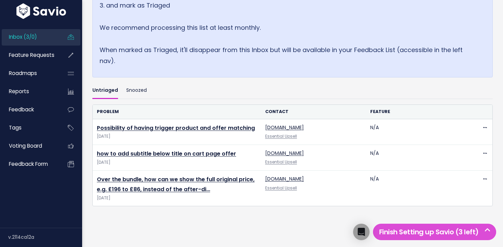
scroll to position [178, 0]
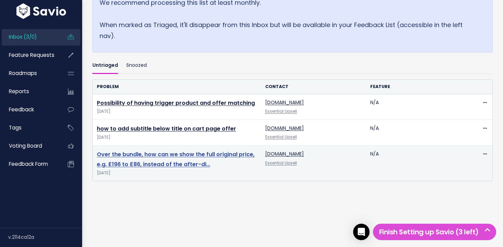
click at [153, 151] on link "Over the bundle, how can we show the full original price, e.g. £196 to £86, ins…" at bounding box center [176, 159] width 158 height 18
click at [152, 153] on link "Over the bundle, how can we show the full original price, e.g. £196 to £86, ins…" at bounding box center [176, 159] width 158 height 18
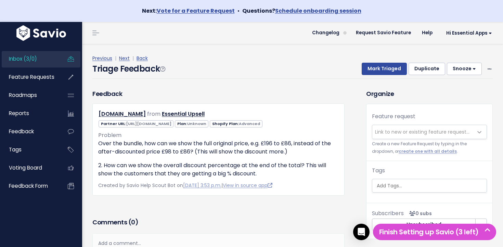
click at [384, 132] on span "Link to new or existing feature request..." at bounding box center [422, 131] width 94 height 7
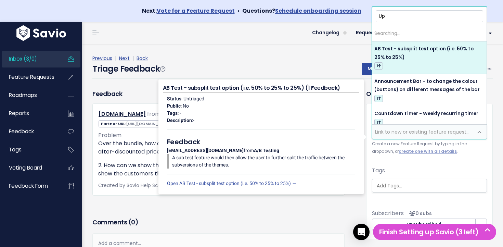
type input "U"
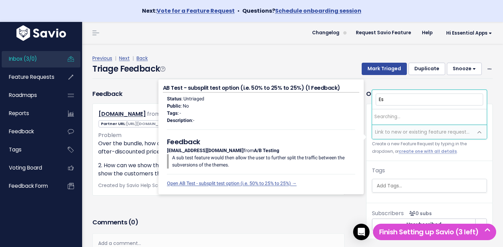
type input "E"
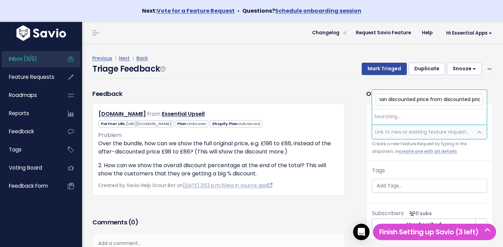
scroll to position [0, 129]
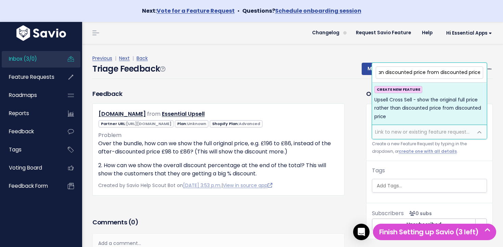
drag, startPoint x: 440, startPoint y: 72, endPoint x: 445, endPoint y: 76, distance: 6.2
click at [440, 72] on input "Upsell Cross Sell - show the original full price rather than discounted price f…" at bounding box center [428, 72] width 107 height 12
click at [465, 73] on input "Upsell Cross Sell - show the original full price rather than discounted price f…" at bounding box center [428, 72] width 107 height 12
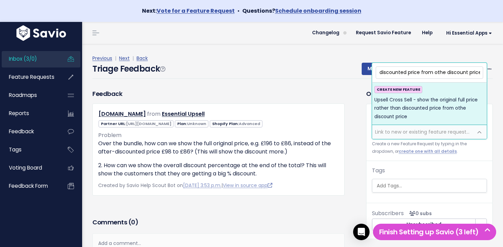
type input "Upsell Cross Sell - show the original full price rather than discounted price f…"
click at [411, 103] on span "Upsell Cross Sell - show the original full price rather than discounted price f…" at bounding box center [429, 108] width 110 height 25
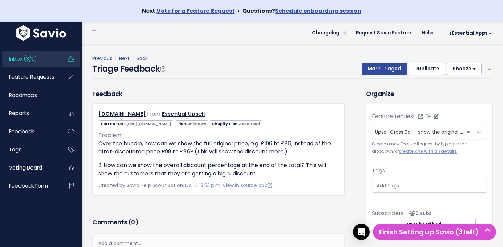
click at [430, 132] on span "Upsell Cross Sell - show the original full price rather than discounted price f…" at bounding box center [498, 131] width 247 height 7
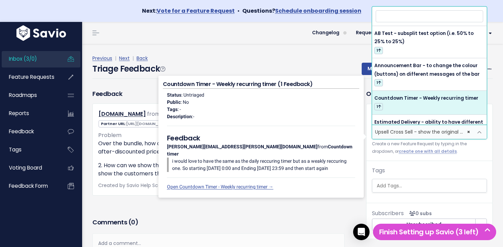
click at [321, 68] on div "Triage Feedback Mark Triaged Duplicate [GEOGRAPHIC_DATA] 1 day 3 days 7 days 14…" at bounding box center [292, 71] width 400 height 16
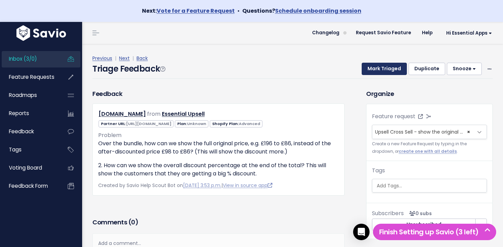
click at [380, 73] on button "Mark Triaged" at bounding box center [383, 69] width 45 height 12
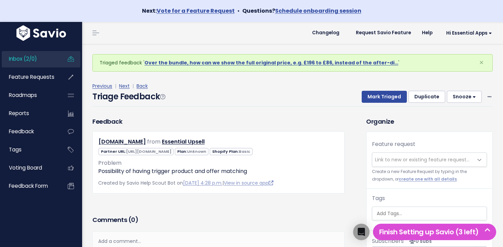
click at [44, 56] on link "Inbox (2/0)" at bounding box center [29, 59] width 55 height 16
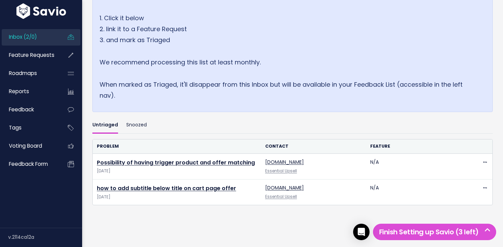
scroll to position [142, 0]
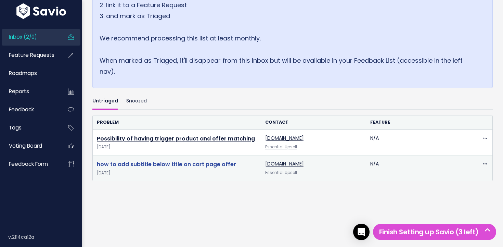
click at [150, 164] on link "how to add subtitle below title on cart page offer" at bounding box center [166, 164] width 139 height 8
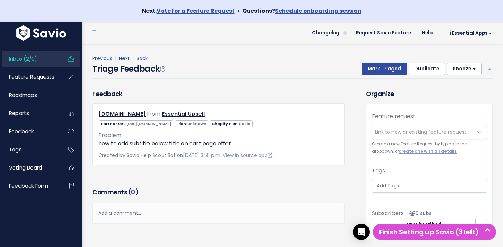
click at [399, 131] on span "Link to new or existing feature request..." at bounding box center [422, 131] width 94 height 7
drag, startPoint x: 261, startPoint y: 65, endPoint x: 449, endPoint y: 69, distance: 187.8
click at [262, 65] on div "Triage Feedback Mark Triaged Duplicate Snooze 1 day 3 days 7 days 14 days Edit …" at bounding box center [292, 71] width 400 height 16
click at [494, 68] on div "Previous | Next | Back Triage Feedback Mark Triaged Duplicate Snooze 1 day 3 da…" at bounding box center [294, 66] width 405 height 25
click at [493, 68] on div "Previous | Next | Back Triage Feedback Mark Triaged Duplicate Snooze 1 day 3 da…" at bounding box center [294, 66] width 405 height 25
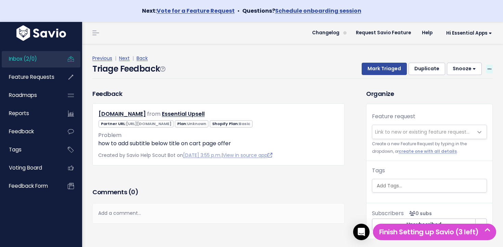
click at [489, 68] on icon at bounding box center [489, 69] width 4 height 4
click at [462, 100] on link "Delete" at bounding box center [461, 100] width 49 height 13
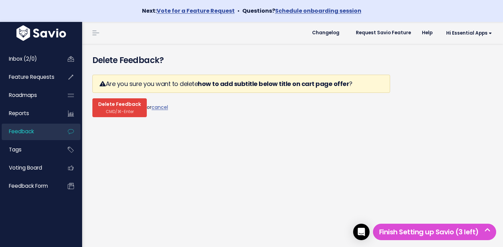
click at [106, 112] on span "CMD/⌘-Enter" at bounding box center [120, 111] width 28 height 5
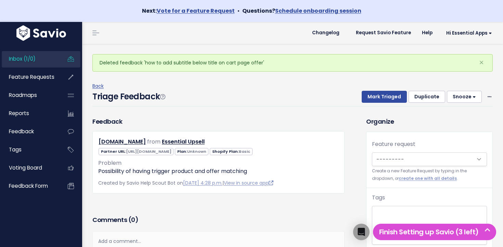
click at [54, 61] on link "Inbox (1/0)" at bounding box center [29, 59] width 55 height 16
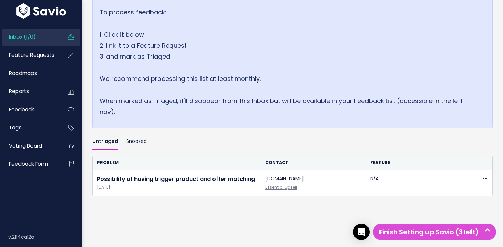
scroll to position [117, 0]
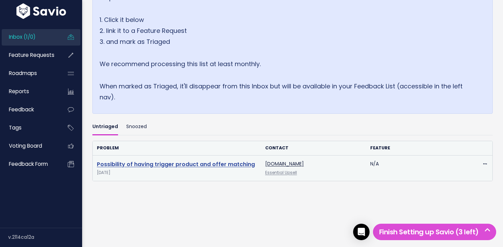
click at [152, 166] on link "Possibility of having trigger product and offer matching" at bounding box center [176, 164] width 158 height 8
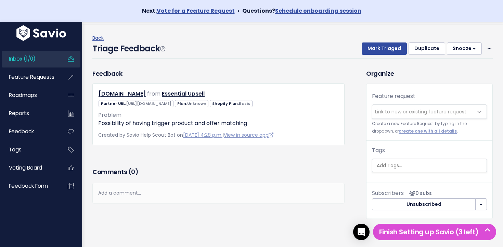
scroll to position [23, 0]
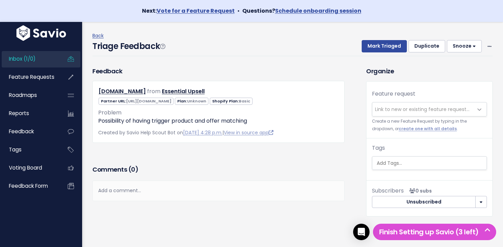
click at [428, 108] on span "Link to new or existing feature request..." at bounding box center [422, 109] width 94 height 7
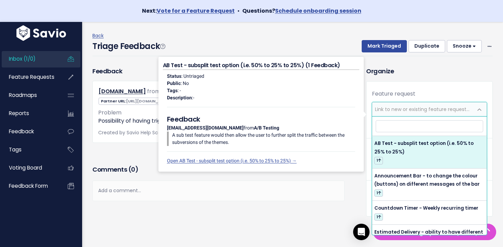
type input "r"
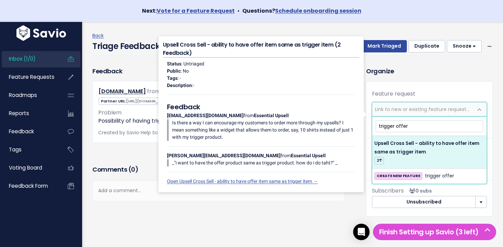
type input "trigger offer"
select select "64576"
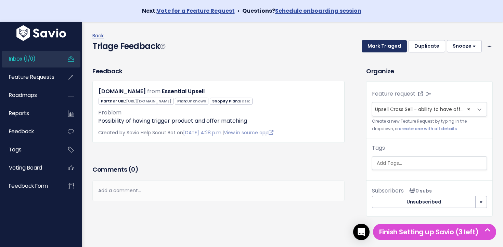
drag, startPoint x: 385, startPoint y: 39, endPoint x: 384, endPoint y: 43, distance: 4.6
click at [385, 39] on div "Back" at bounding box center [292, 35] width 400 height 9
click at [384, 43] on button "Mark Triaged" at bounding box center [383, 46] width 45 height 12
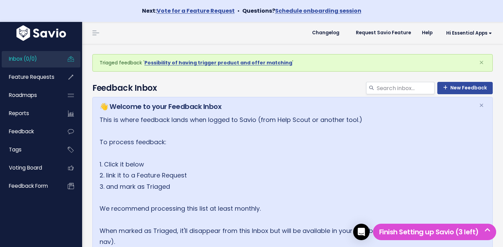
click at [60, 60] on li "Inbox (0/0)" at bounding box center [41, 59] width 79 height 16
click at [55, 61] on link "Inbox (0/0)" at bounding box center [29, 59] width 55 height 16
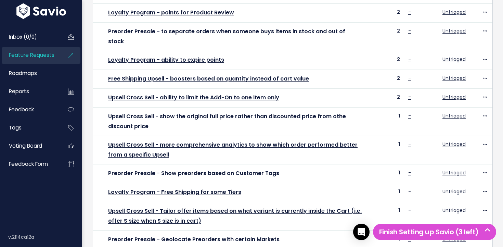
scroll to position [312, 0]
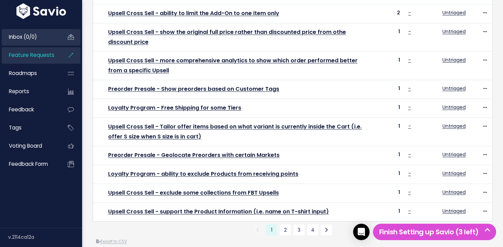
click at [30, 45] on li "Inbox (0/0)" at bounding box center [41, 37] width 79 height 16
click at [31, 41] on link "Inbox (0/0)" at bounding box center [29, 37] width 55 height 16
